Goal: Book appointment/travel/reservation

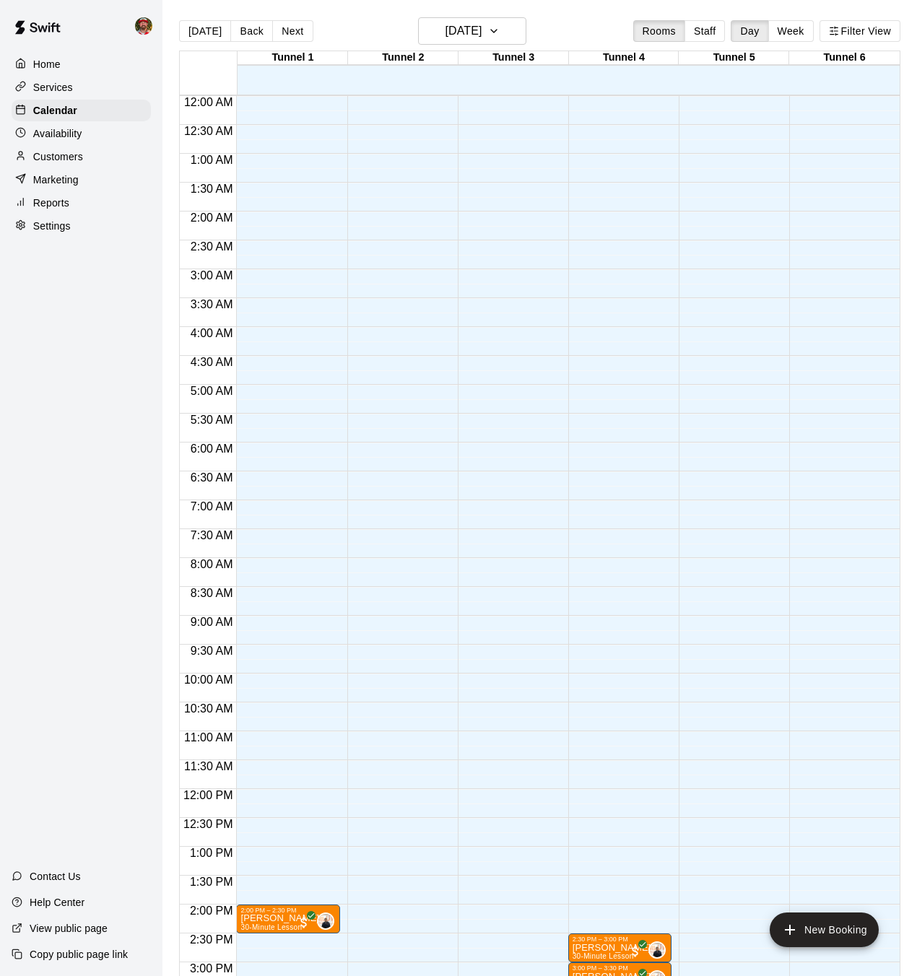
scroll to position [447, 0]
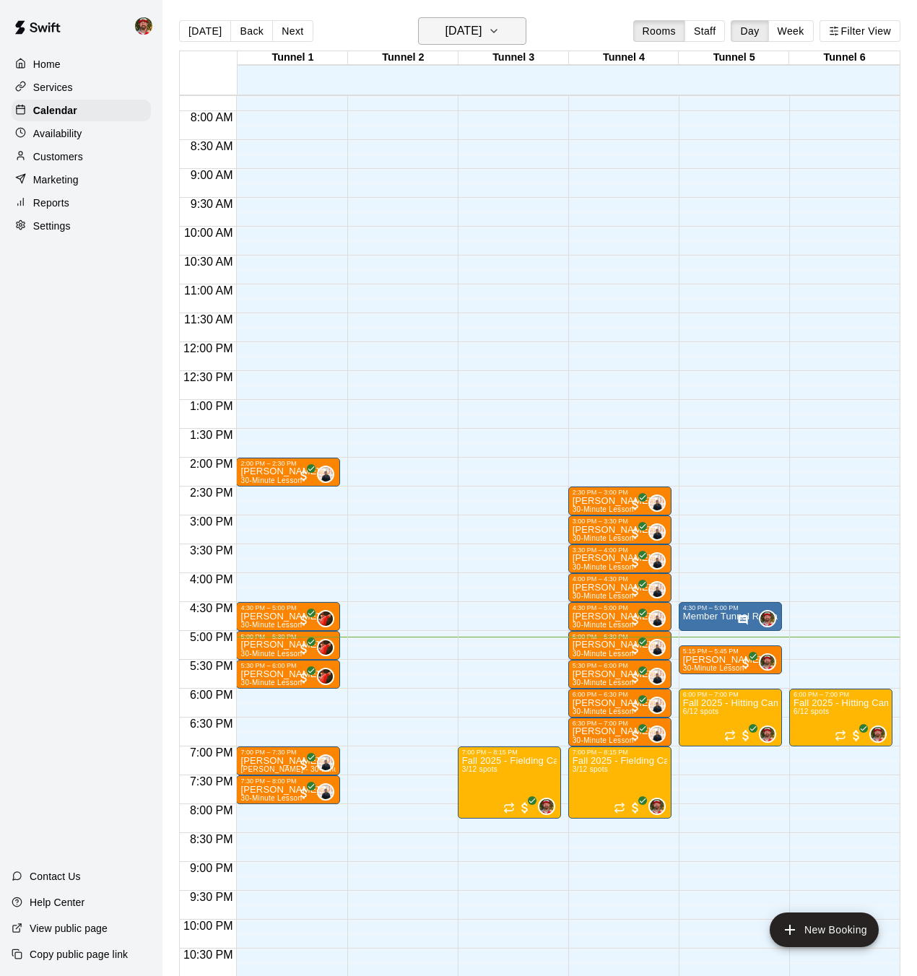
click at [445, 31] on h6 "[DATE]" at bounding box center [463, 31] width 37 height 20
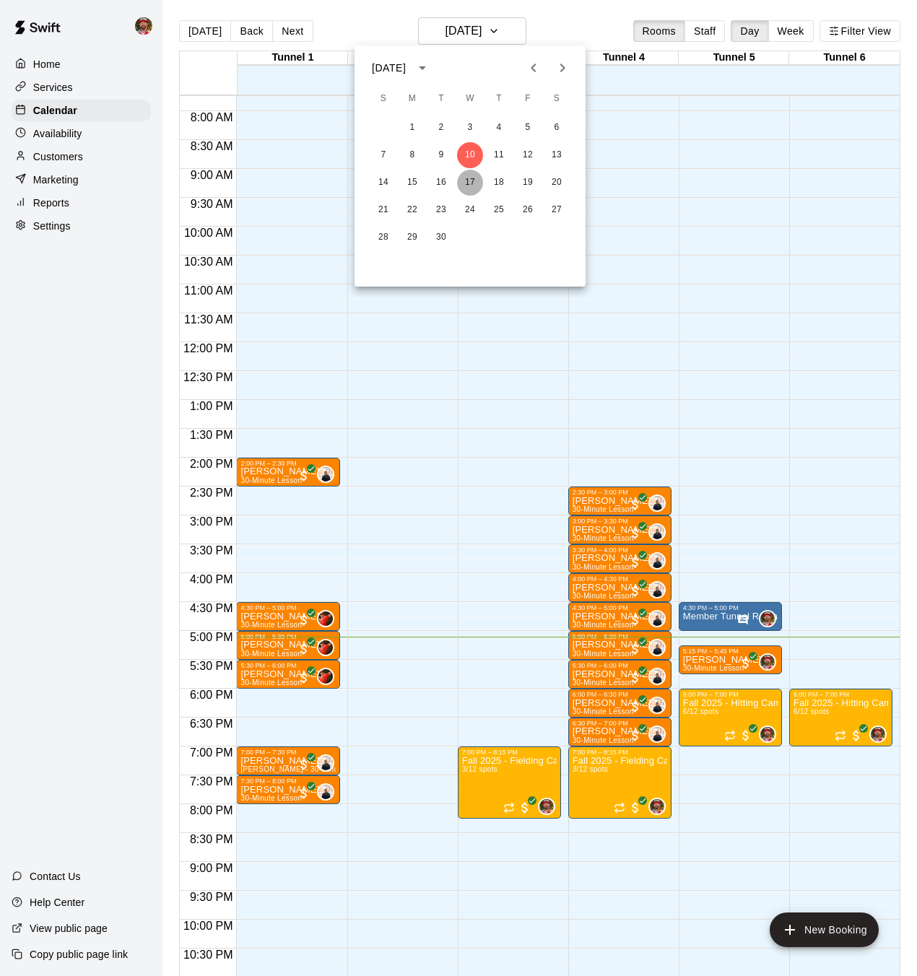
click at [468, 178] on button "17" at bounding box center [470, 183] width 26 height 26
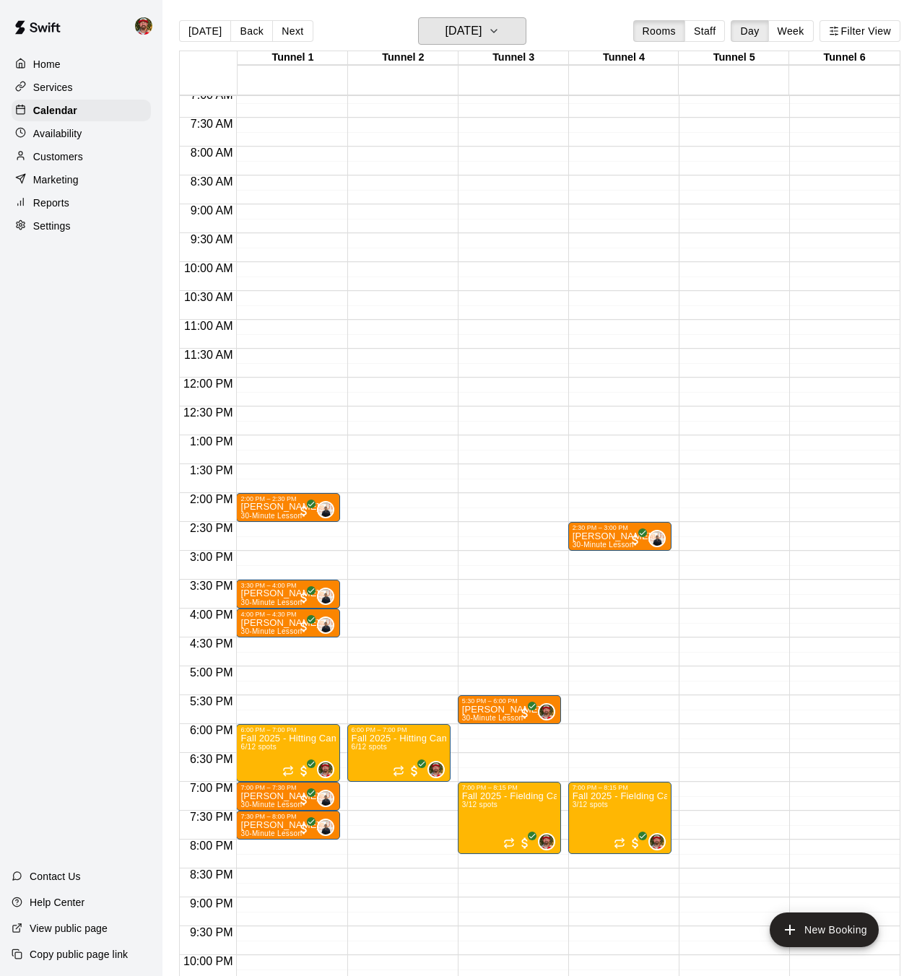
scroll to position [357, 0]
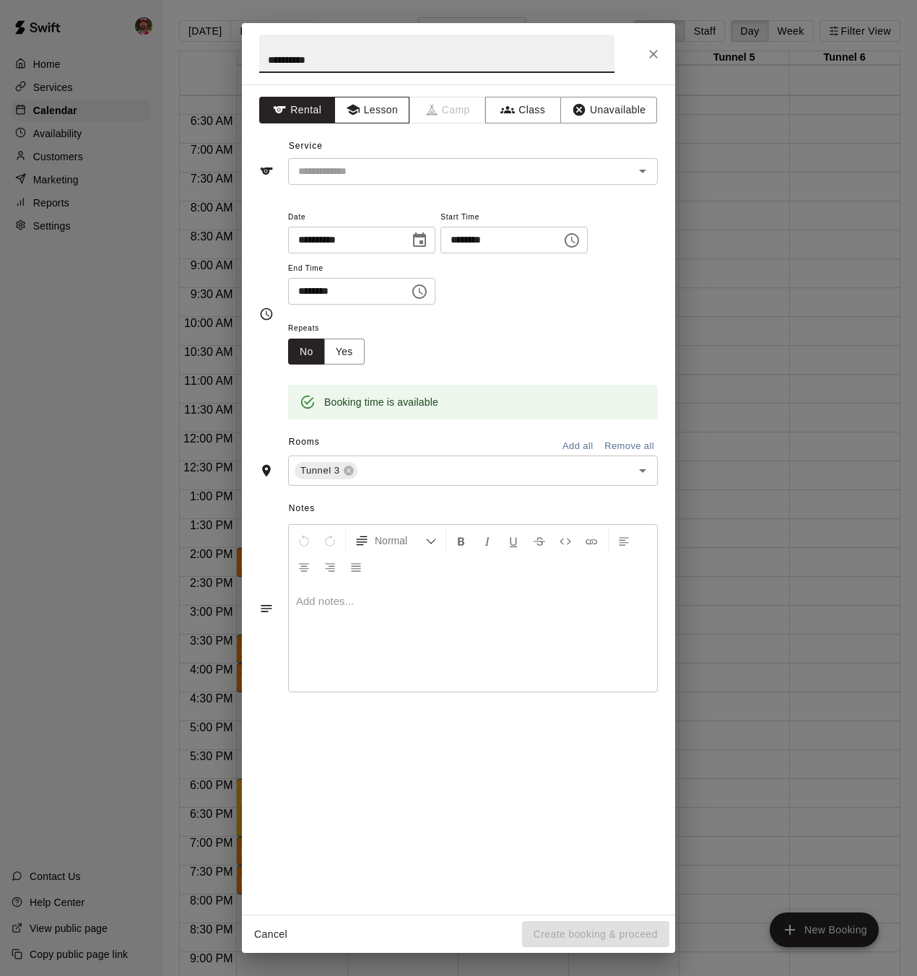
type input "**********"
click at [391, 110] on button "Lesson" at bounding box center [372, 110] width 76 height 27
click at [408, 176] on input "text" at bounding box center [451, 171] width 318 height 18
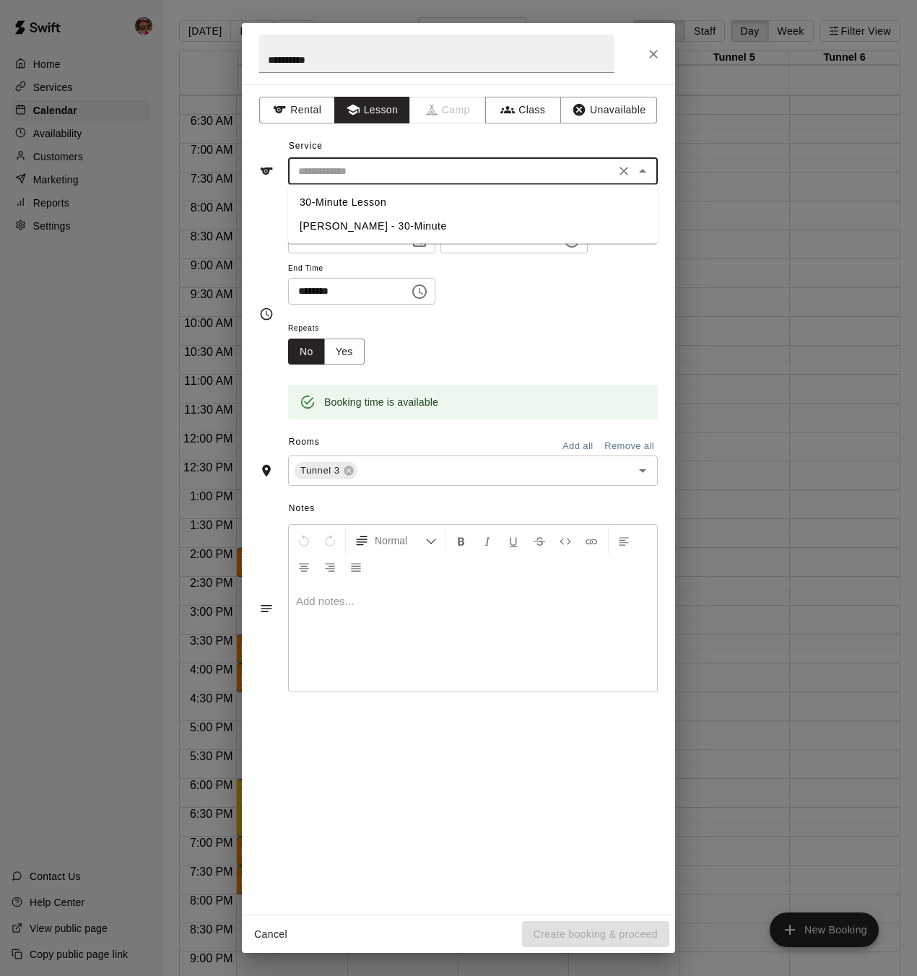
click at [401, 206] on li "30-Minute Lesson" at bounding box center [473, 203] width 370 height 24
type input "**********"
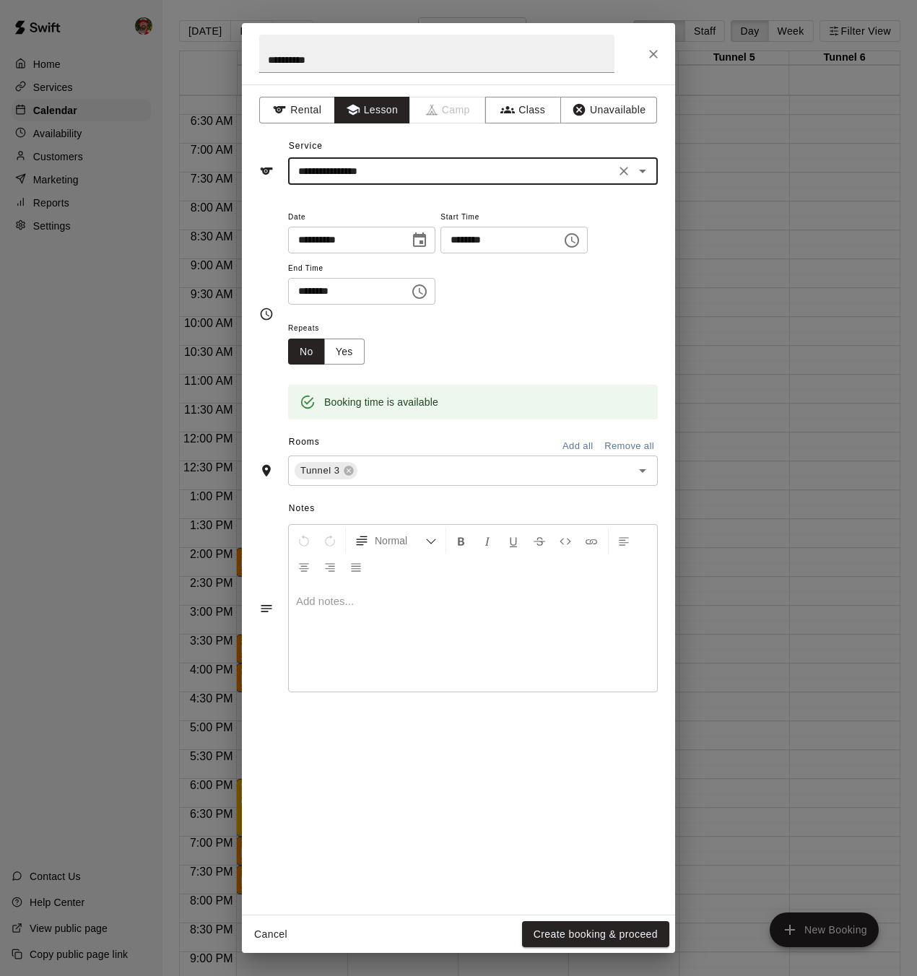
click at [611, 937] on button "Create booking & proceed" at bounding box center [595, 934] width 147 height 27
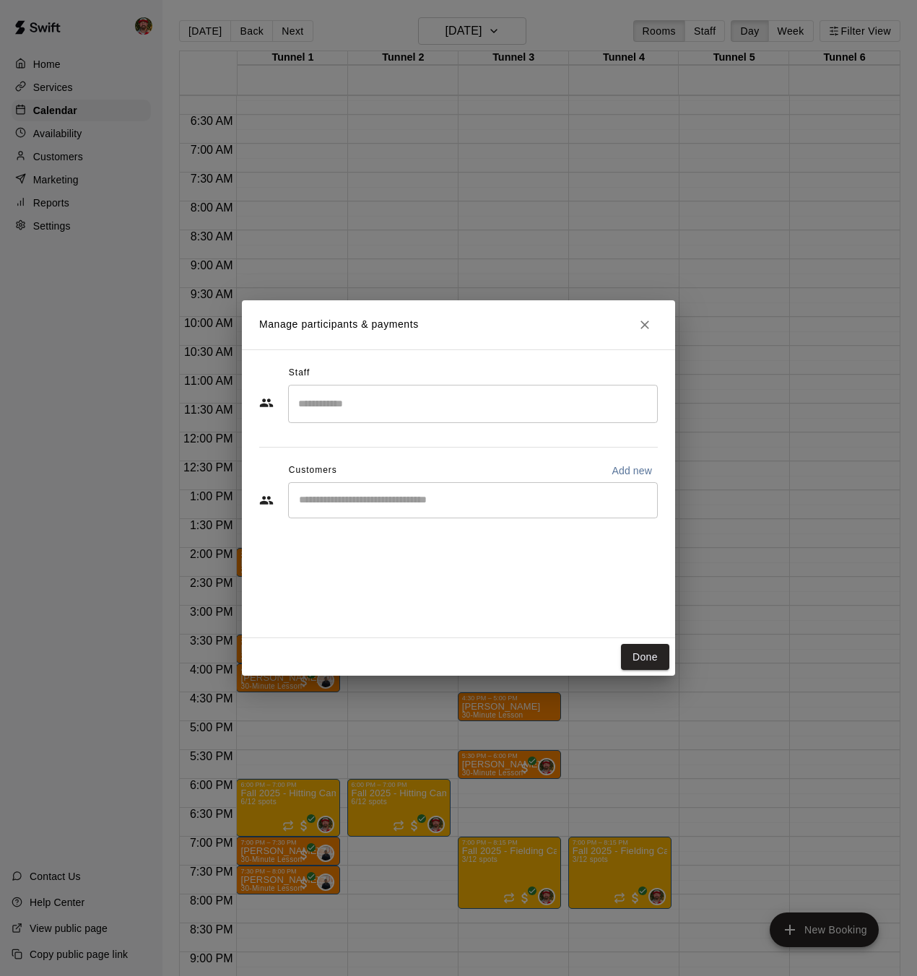
click at [320, 409] on input "Search staff" at bounding box center [473, 403] width 357 height 25
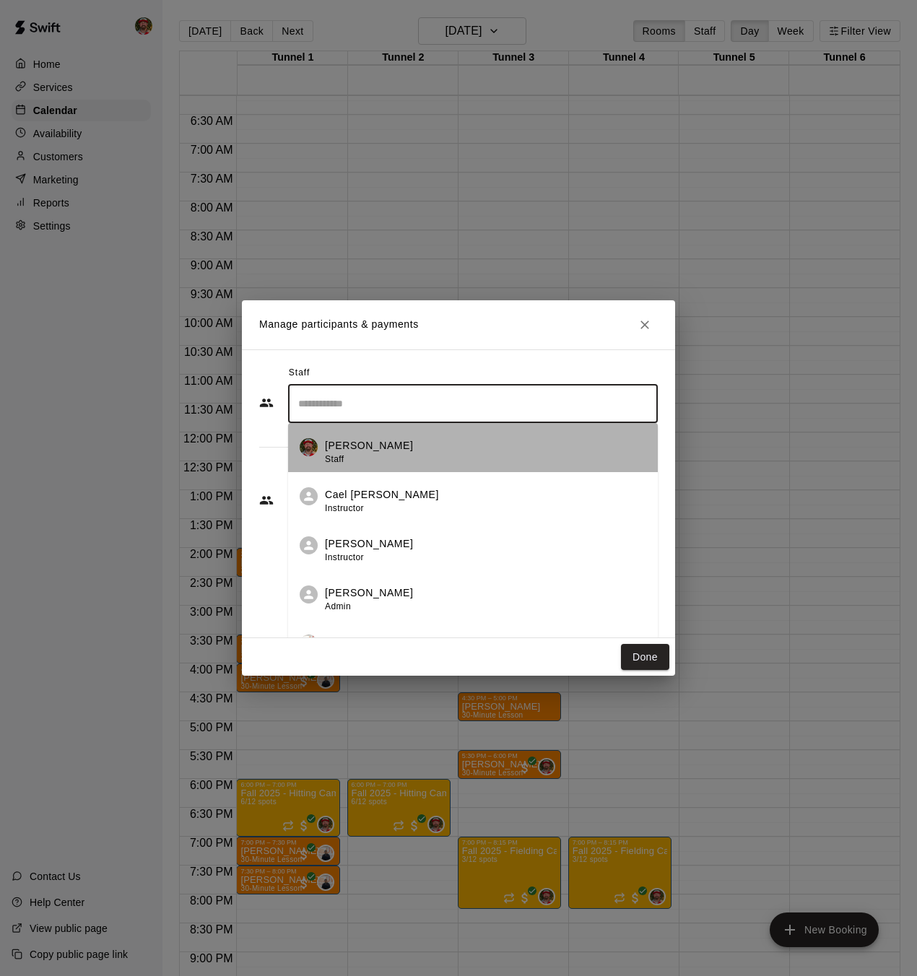
click at [341, 455] on span "Staff" at bounding box center [334, 459] width 19 height 10
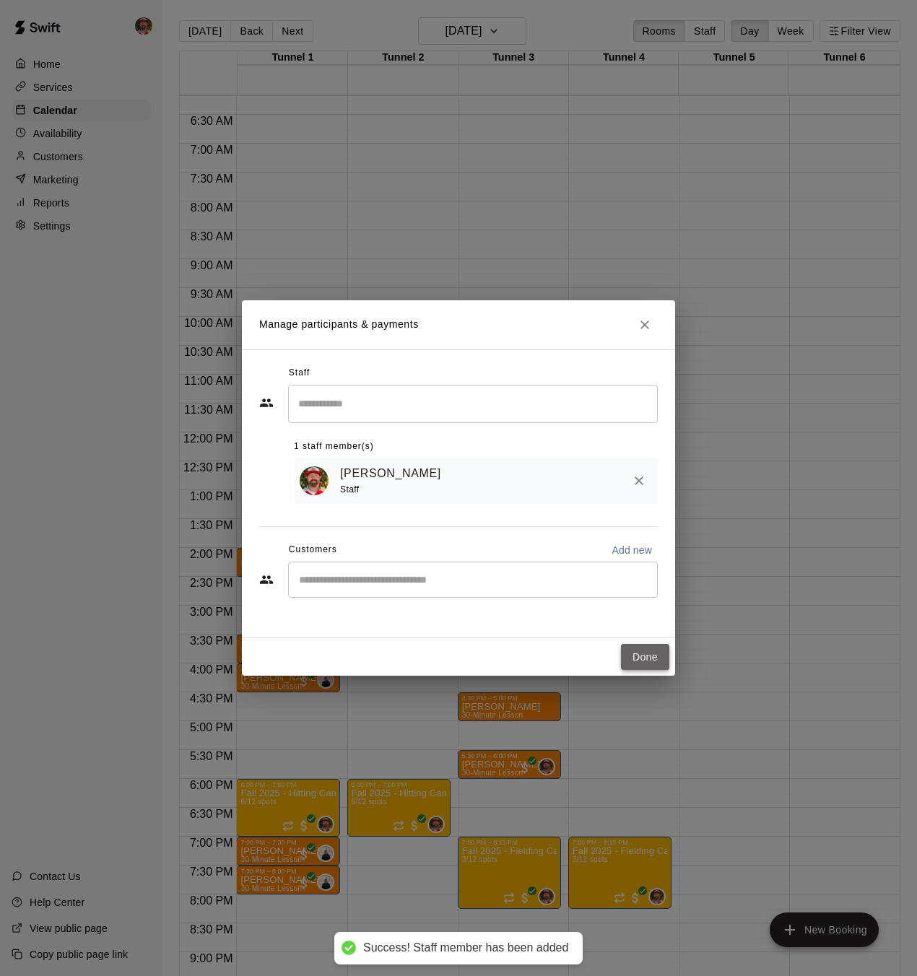
click at [634, 653] on button "Done" at bounding box center [645, 657] width 48 height 27
